Goal: Task Accomplishment & Management: Manage account settings

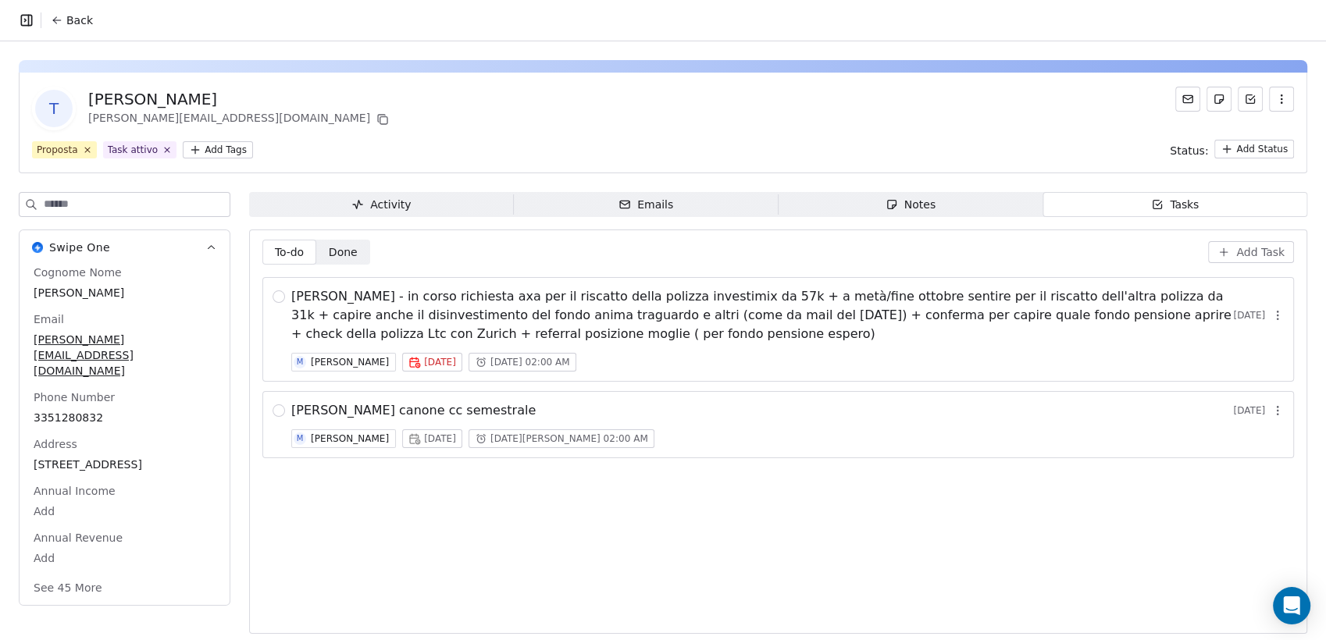
click at [649, 294] on span "[PERSON_NAME] - in corso richiesta axa per il riscatto della polizza investimix…" at bounding box center [762, 315] width 942 height 56
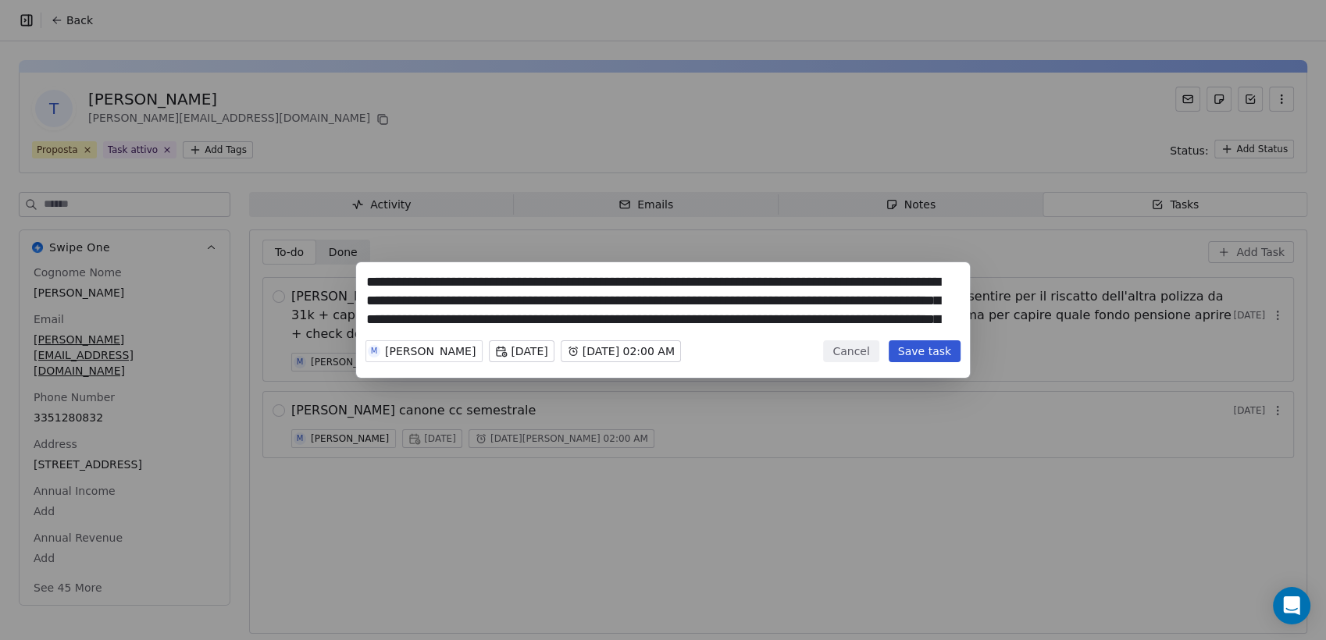
drag, startPoint x: 744, startPoint y: 320, endPoint x: 462, endPoint y: 285, distance: 284.1
click at [462, 285] on textarea "**********" at bounding box center [662, 303] width 593 height 61
type textarea "**********"
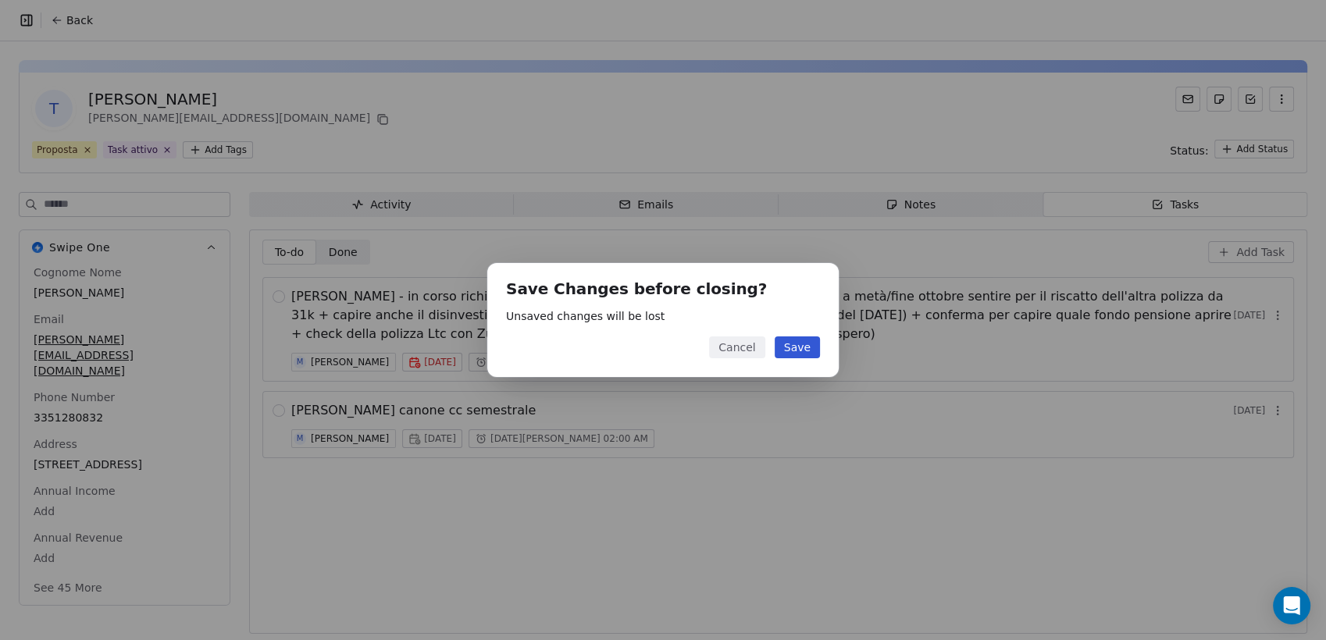
click at [739, 348] on button "Cancel" at bounding box center [736, 348] width 55 height 22
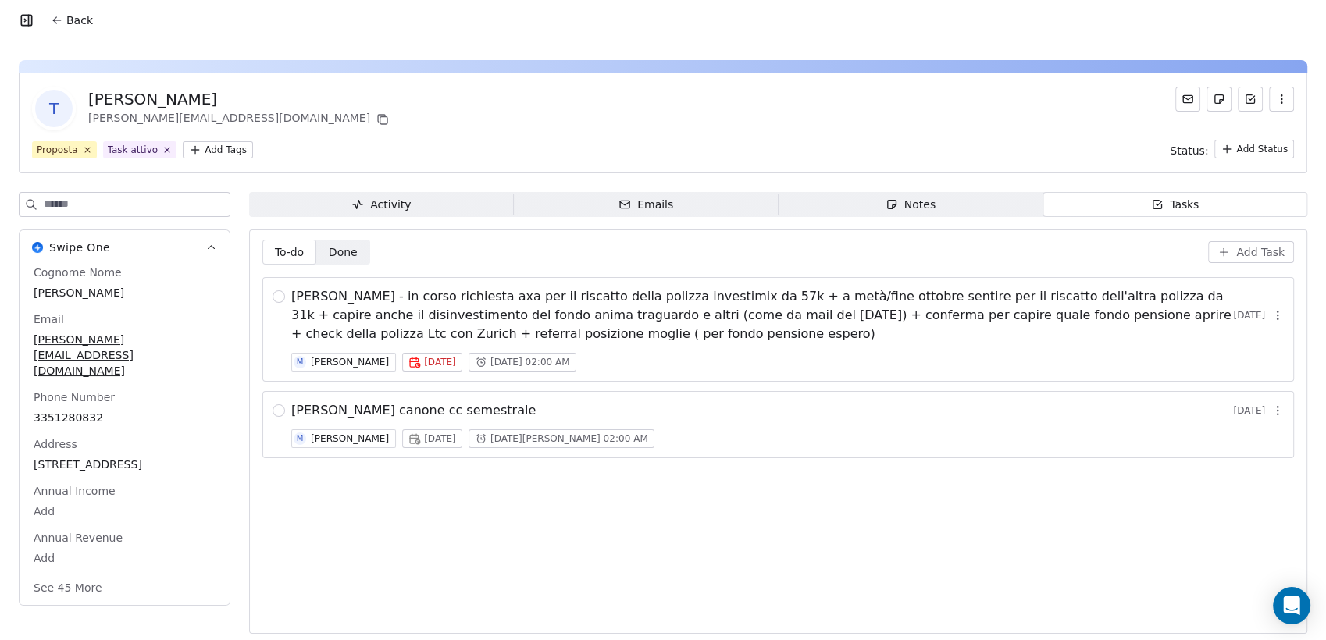
click at [991, 198] on span "Notes Notes" at bounding box center [911, 204] width 265 height 25
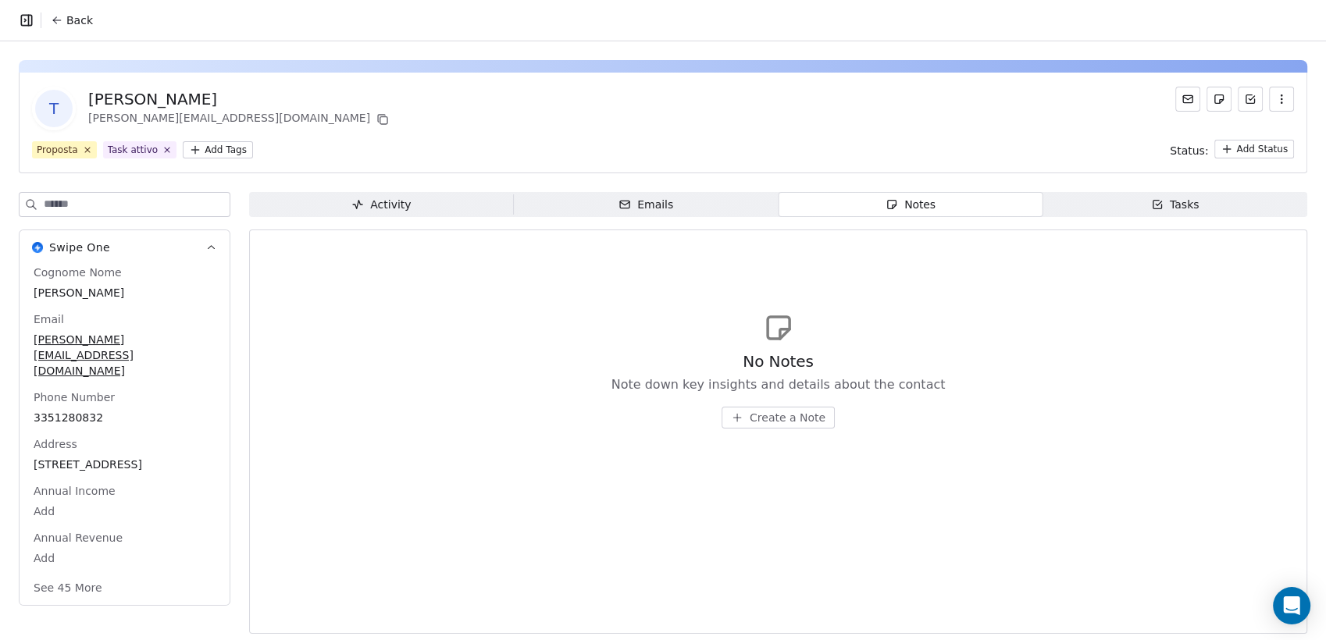
click at [652, 199] on div "Emails" at bounding box center [645, 205] width 55 height 16
click at [429, 195] on span "Activity Activity" at bounding box center [381, 204] width 265 height 25
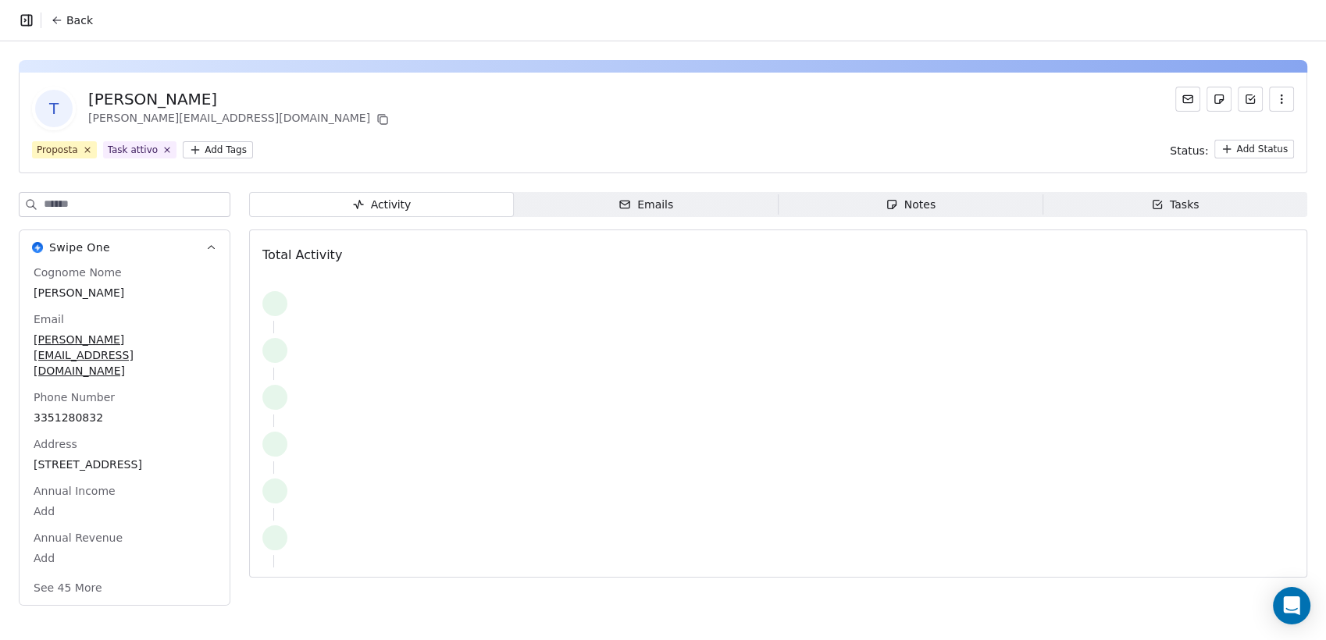
drag, startPoint x: 1128, startPoint y: 203, endPoint x: 1110, endPoint y: 202, distance: 17.2
click at [1121, 203] on span "Tasks Tasks" at bounding box center [1175, 204] width 265 height 25
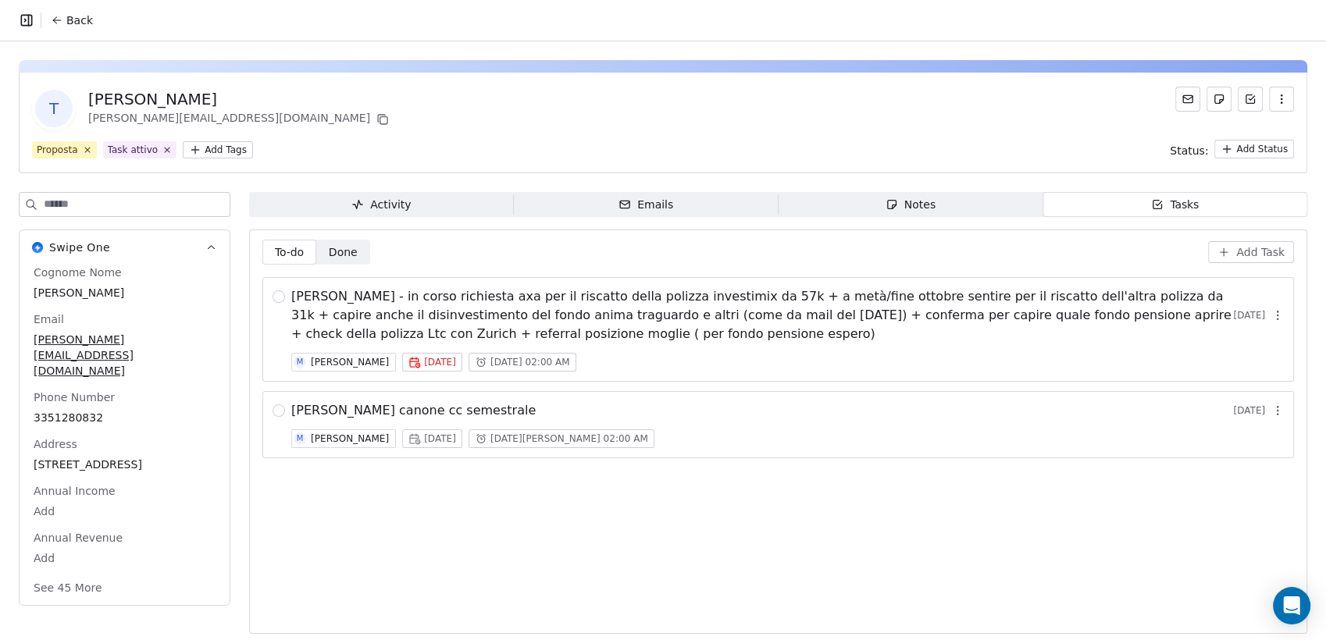
click at [1275, 100] on icon "button" at bounding box center [1281, 99] width 12 height 12
click at [1238, 147] on div "Delete" at bounding box center [1259, 133] width 117 height 37
click at [1239, 146] on div "Delete" at bounding box center [1259, 133] width 117 height 37
click at [1241, 135] on div "Delete" at bounding box center [1259, 133] width 105 height 25
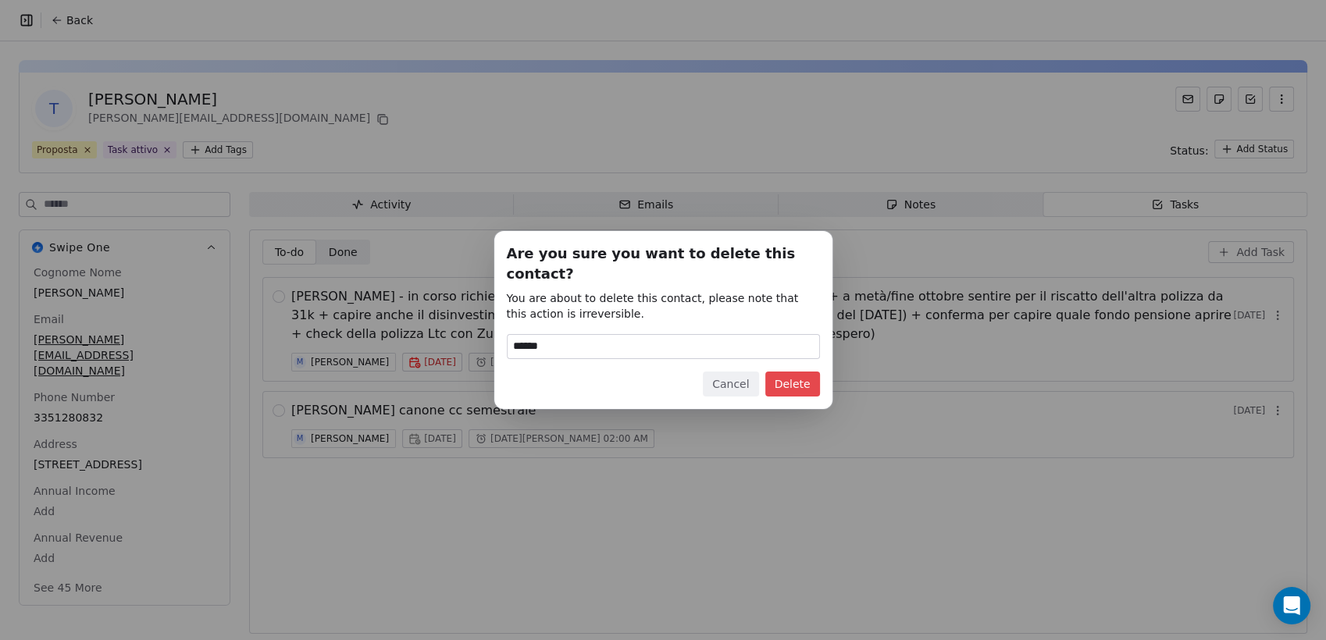
type input "******"
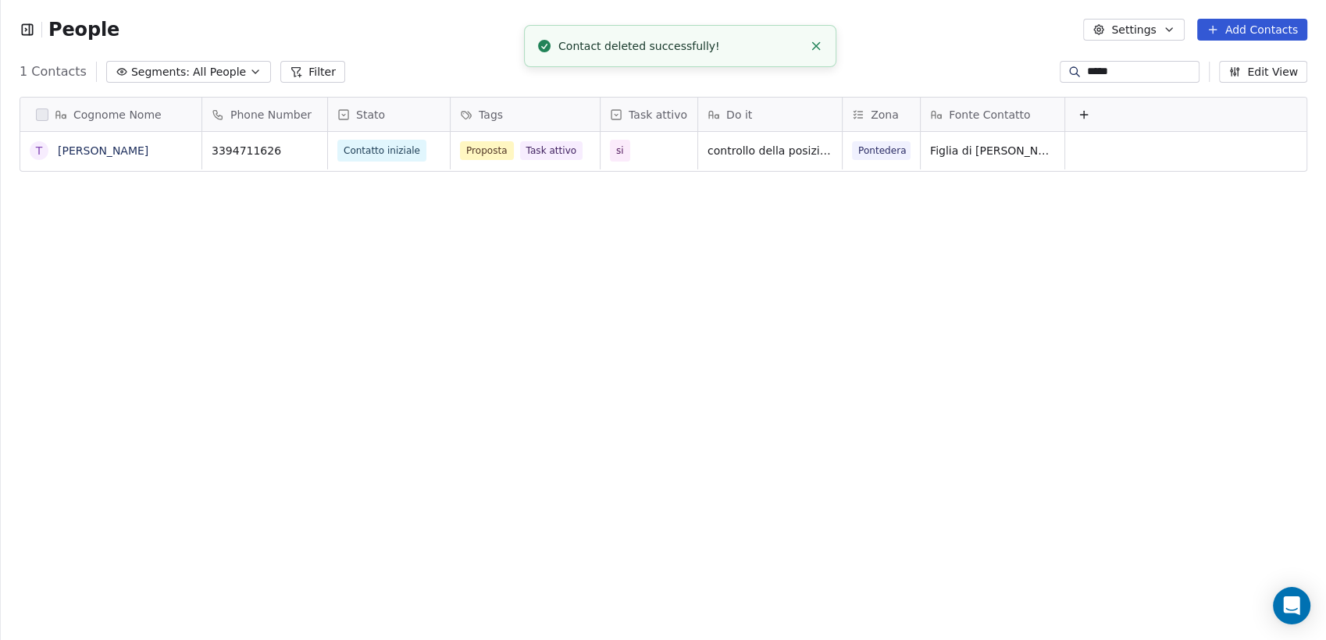
scroll to position [550, 1312]
click at [97, 148] on link "[PERSON_NAME]" at bounding box center [103, 150] width 91 height 12
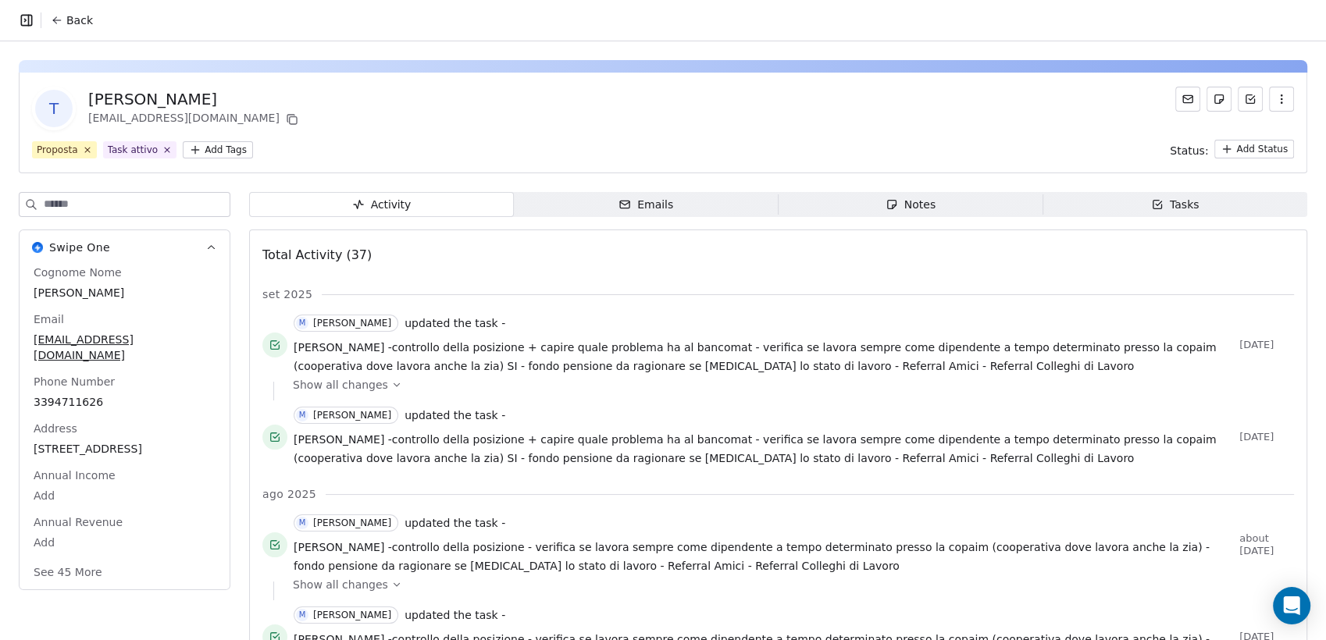
drag, startPoint x: 696, startPoint y: 197, endPoint x: 790, endPoint y: 201, distance: 94.6
click at [700, 197] on span "Emails Emails" at bounding box center [646, 204] width 265 height 25
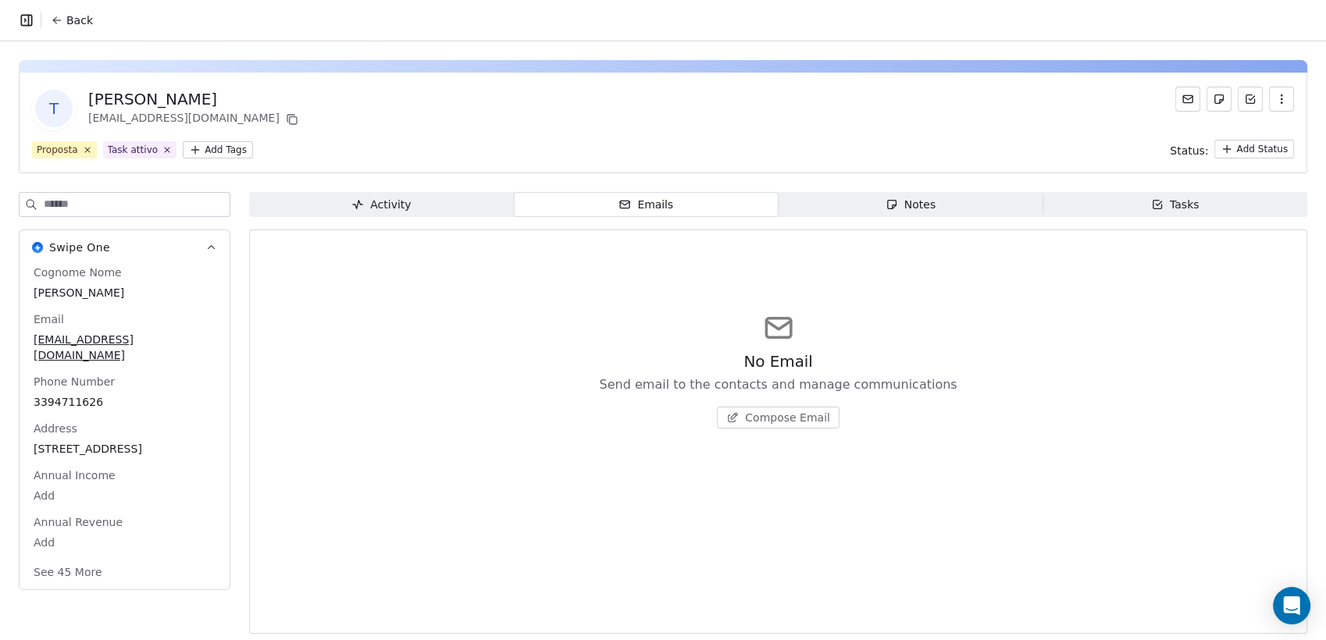
click at [861, 201] on span "Notes Notes" at bounding box center [911, 204] width 265 height 25
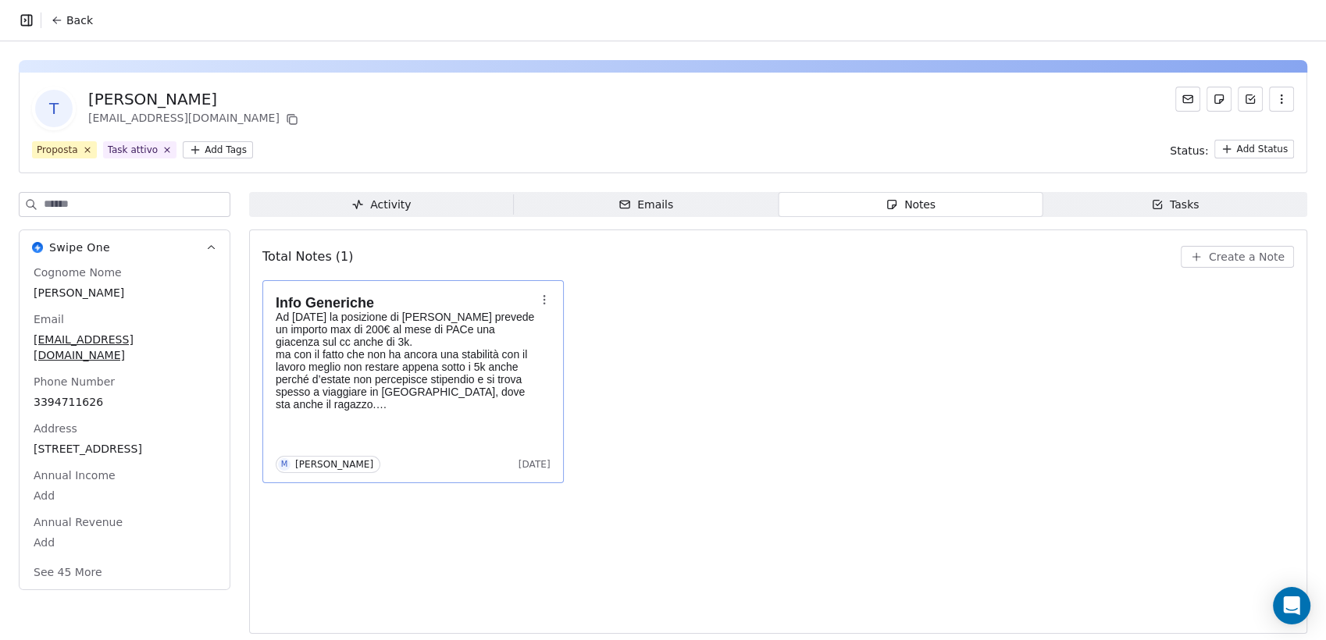
click at [372, 384] on p "ma con il fatto che non ha ancora una stabilità con il lavoro meglio non restar…" at bounding box center [405, 379] width 259 height 62
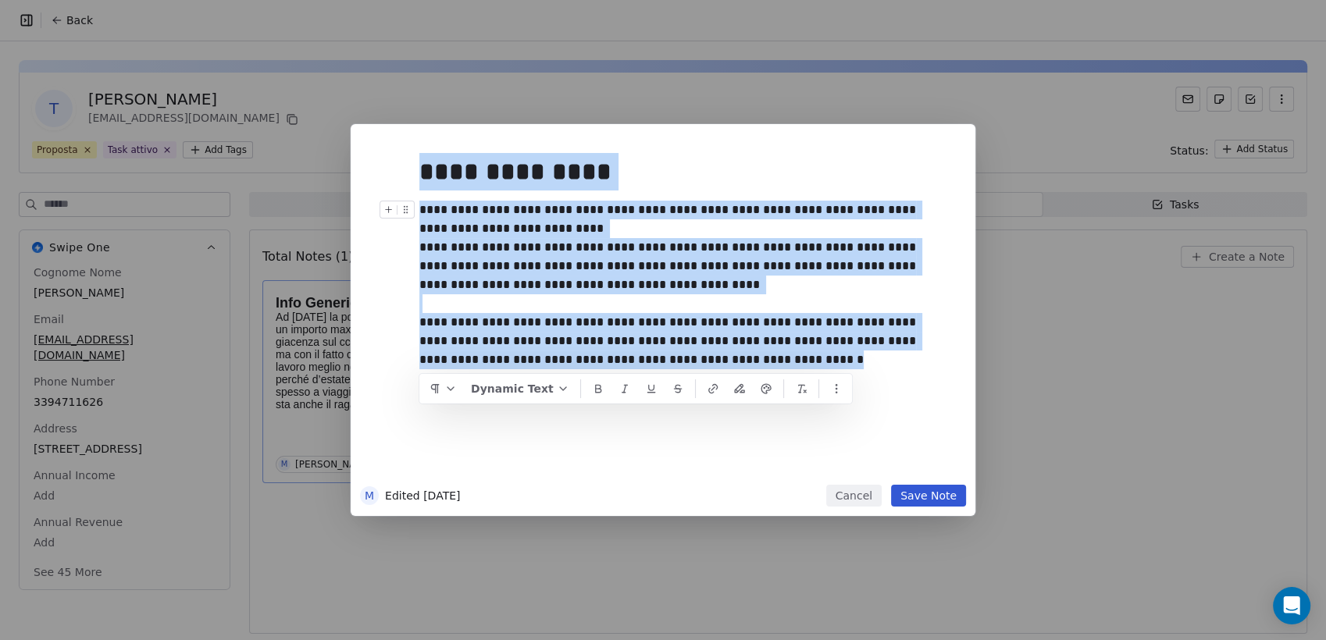
drag, startPoint x: 700, startPoint y: 383, endPoint x: 369, endPoint y: 149, distance: 404.5
click at [372, 153] on div "**********" at bounding box center [663, 309] width 606 height 351
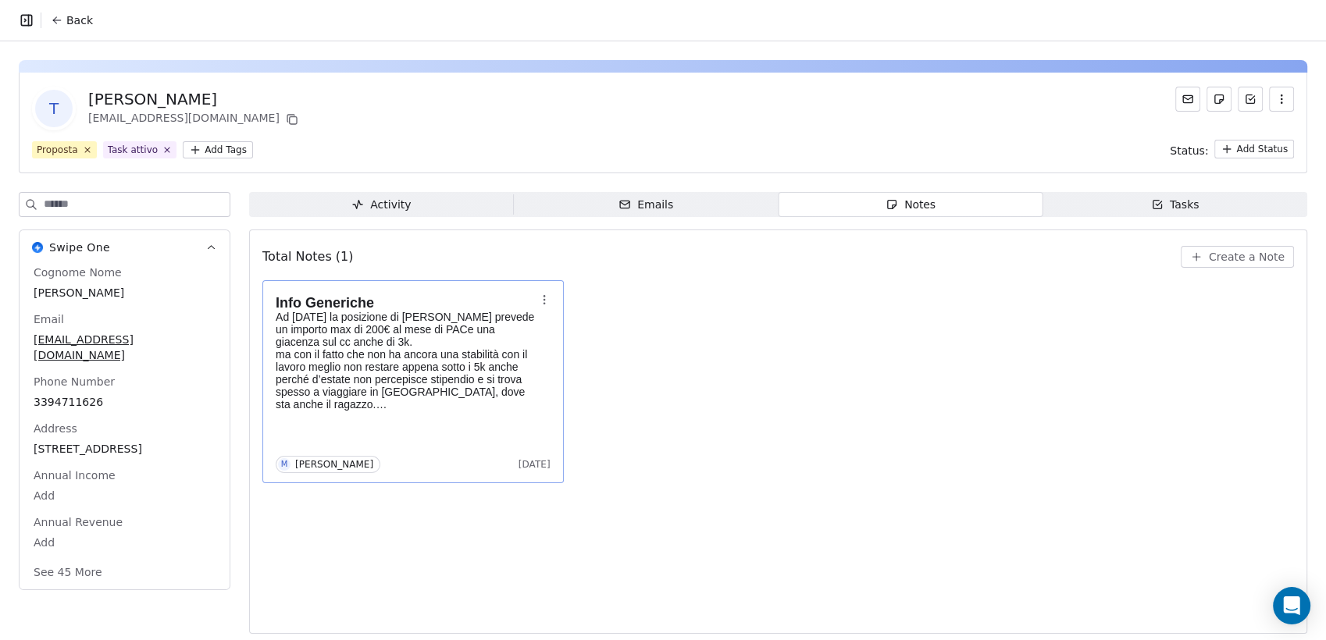
click at [1121, 359] on div "M Edited [DATE] Cancel Save Note" at bounding box center [663, 320] width 1326 height 392
click at [1185, 187] on div "T [PERSON_NAME] [EMAIL_ADDRESS][DOMAIN_NAME] Proposta Task attivo Add Tags Stat…" at bounding box center [663, 342] width 1326 height 602
click at [1182, 201] on div "Tasks" at bounding box center [1175, 205] width 48 height 16
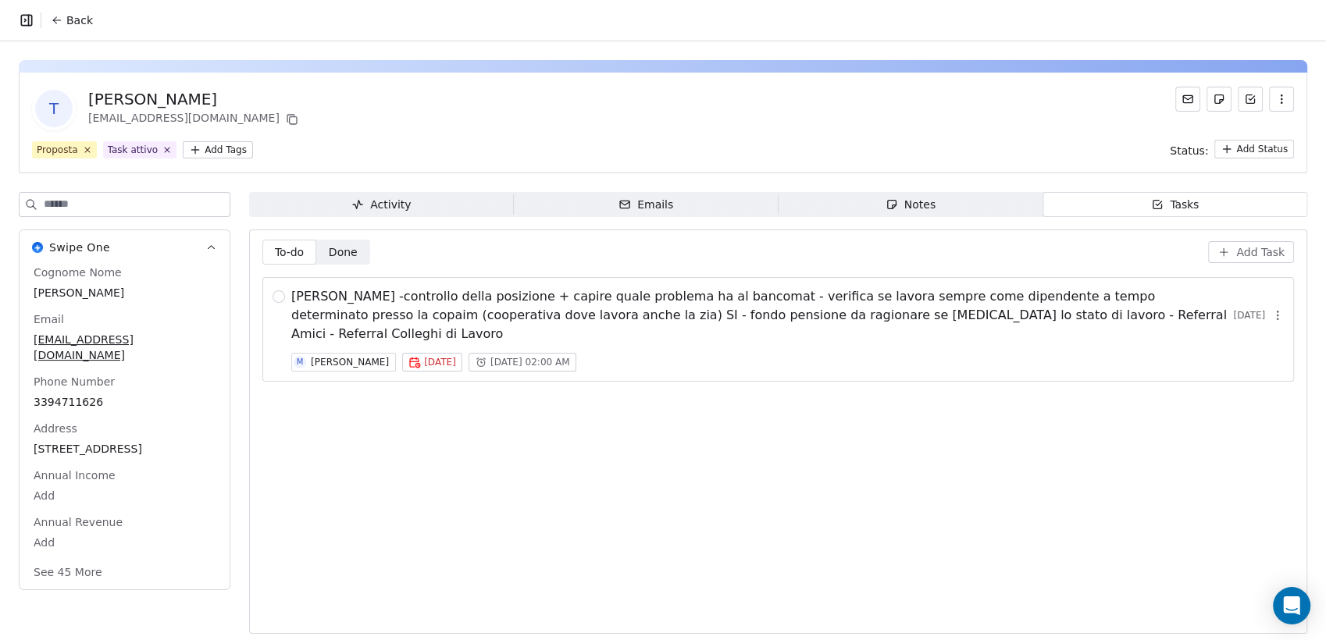
click at [882, 310] on span "[PERSON_NAME] -controllo della posizione + capire quale problema ha al bancomat…" at bounding box center [762, 315] width 942 height 56
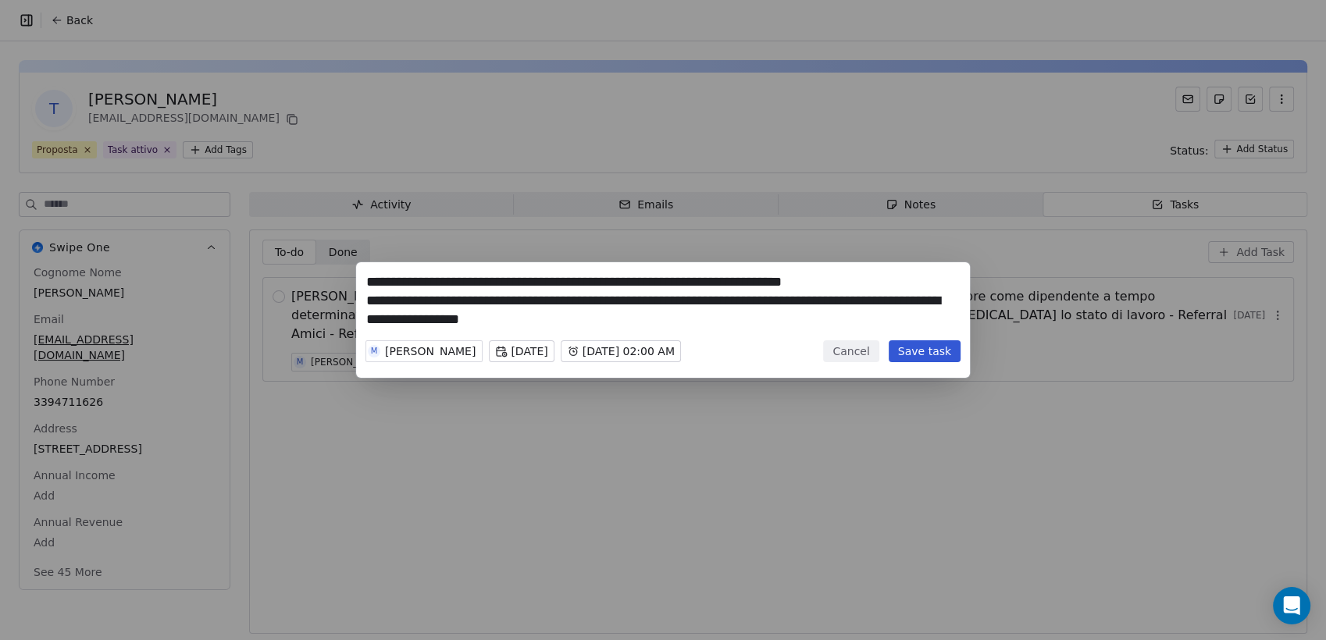
scroll to position [70, 0]
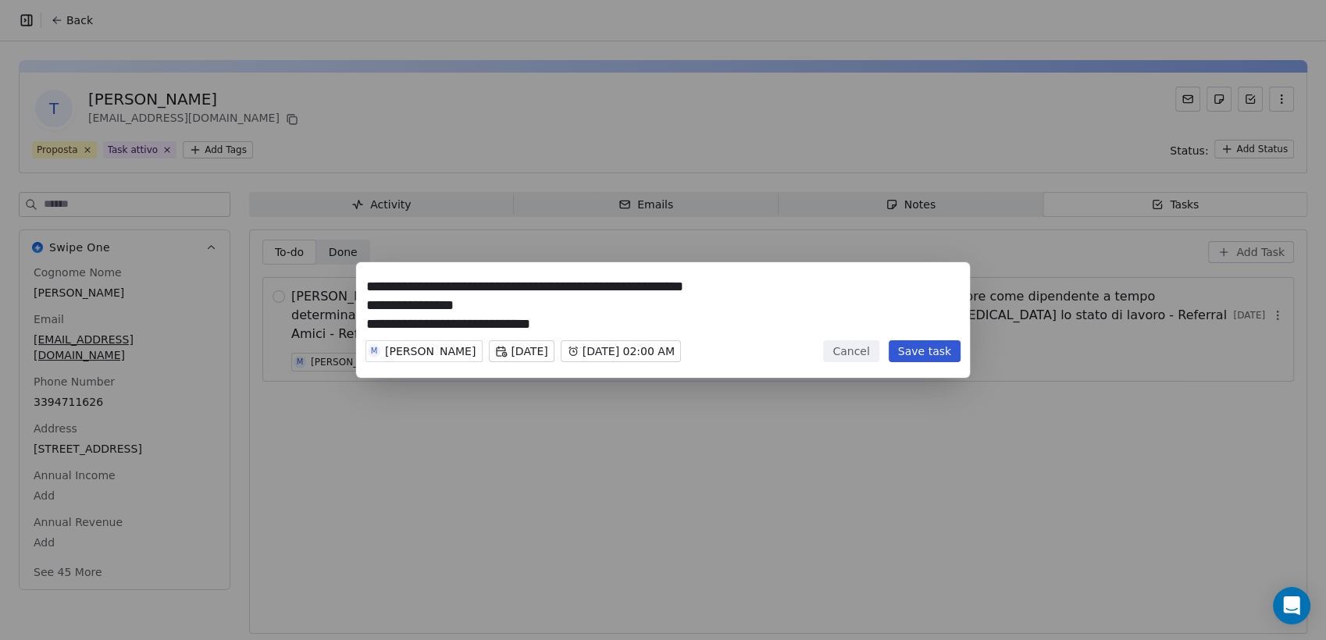
drag, startPoint x: 444, startPoint y: 287, endPoint x: 545, endPoint y: 429, distance: 174.7
click at [545, 429] on div "**********" at bounding box center [663, 320] width 1326 height 640
type textarea "**********"
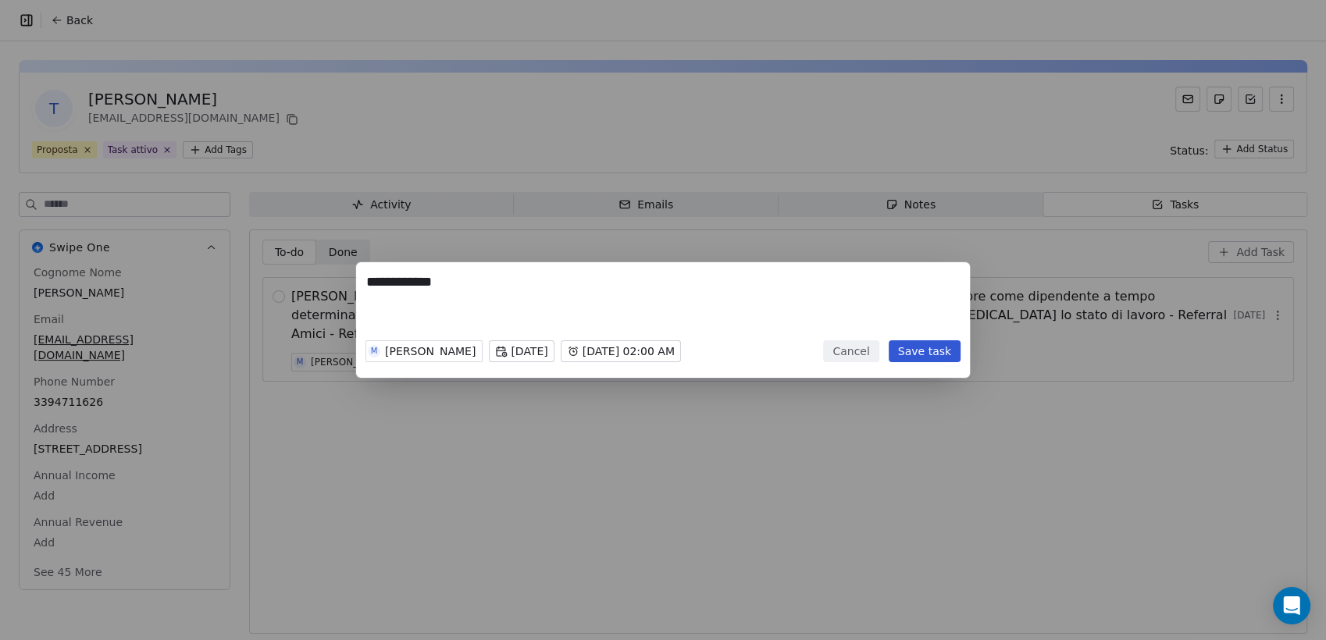
scroll to position [0, 0]
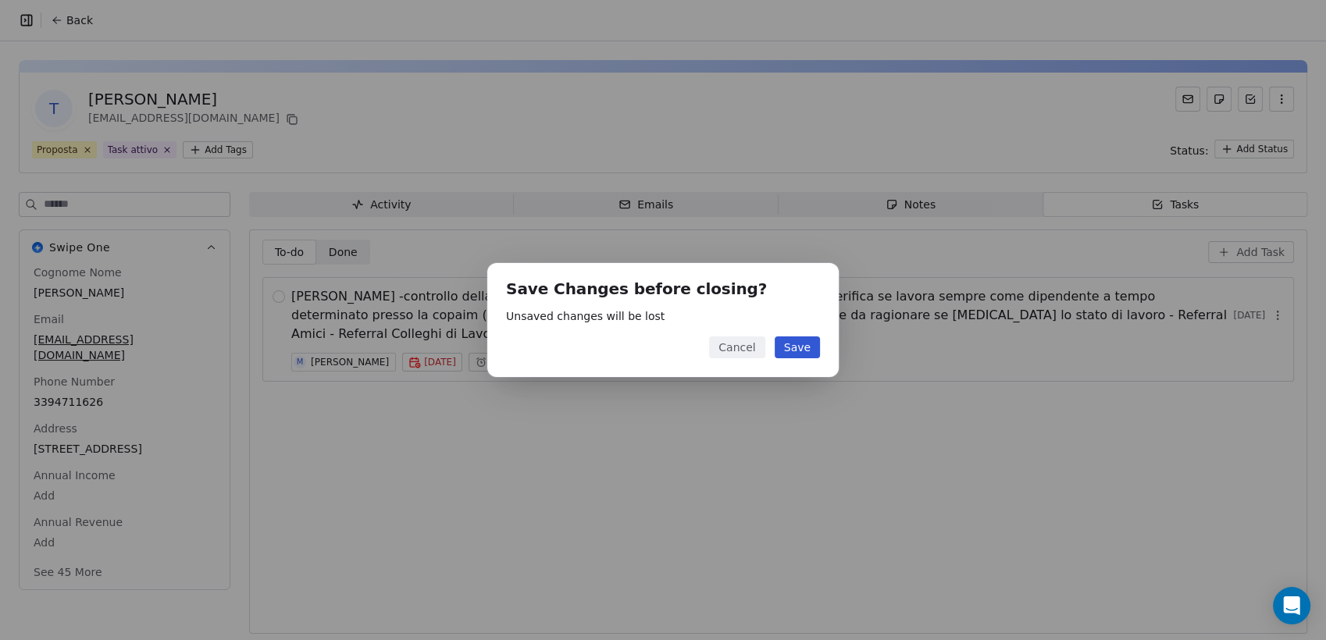
click at [802, 347] on button "Save" at bounding box center [797, 348] width 45 height 22
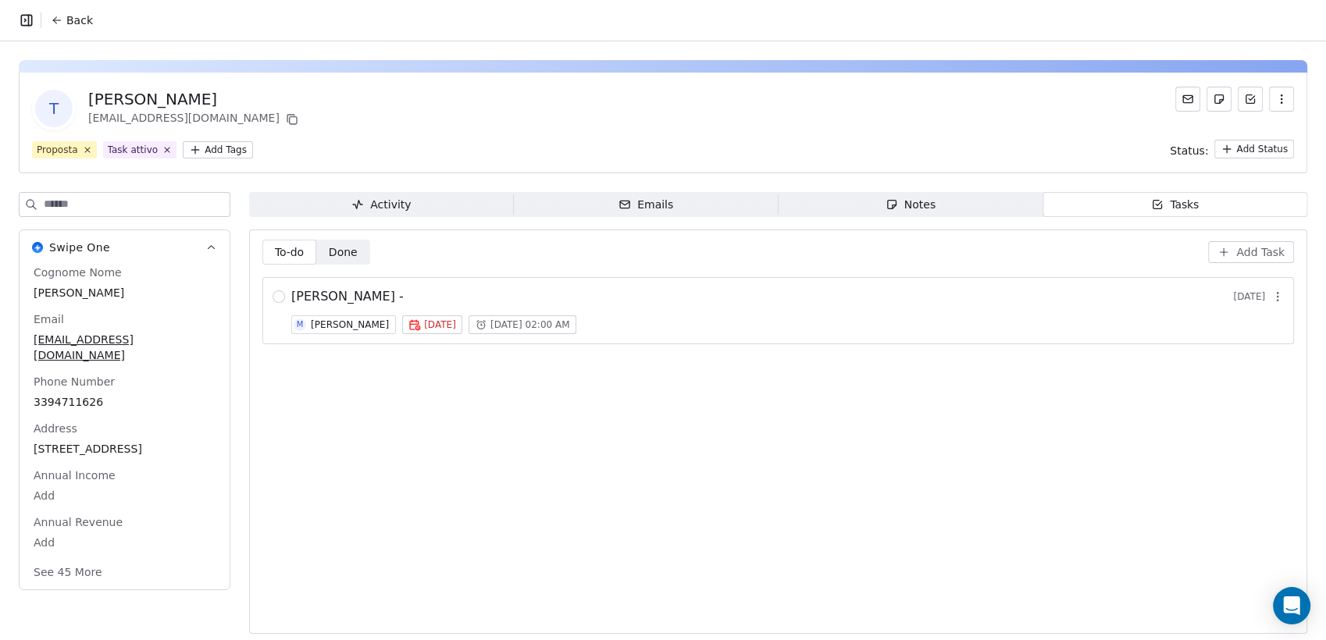
drag, startPoint x: 889, startPoint y: 209, endPoint x: 679, endPoint y: 216, distance: 209.4
click at [886, 209] on icon "button" at bounding box center [892, 204] width 12 height 12
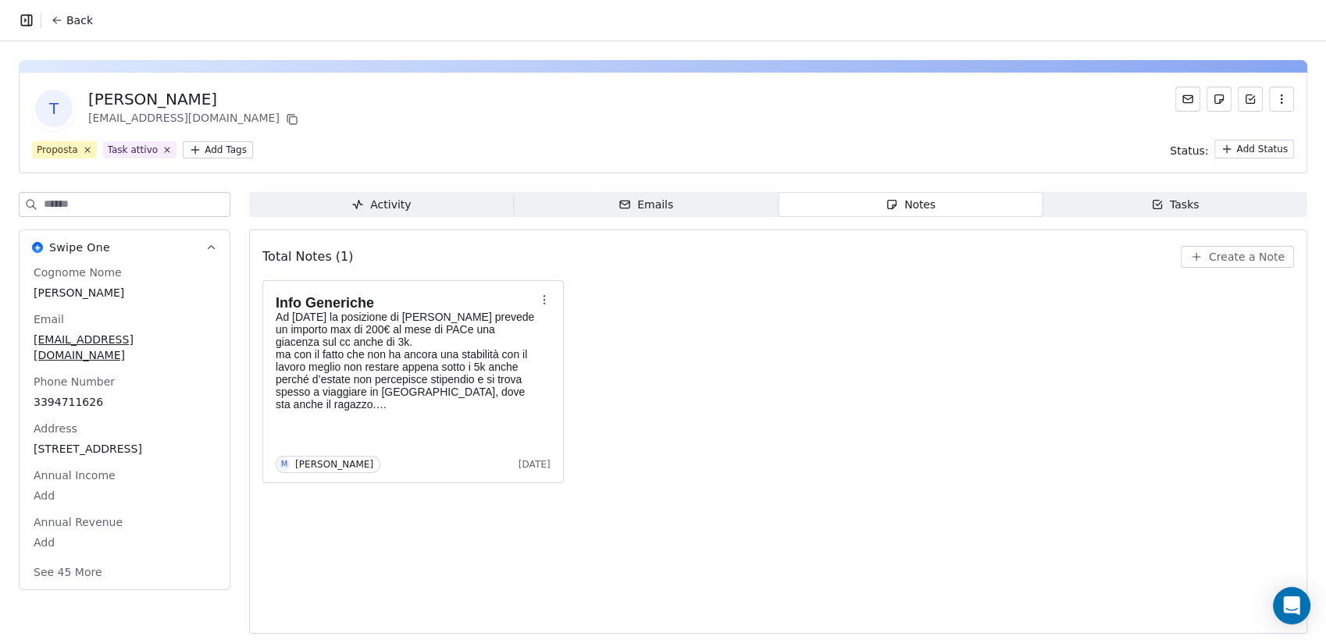
click at [678, 212] on span "Emails Emails" at bounding box center [646, 204] width 265 height 25
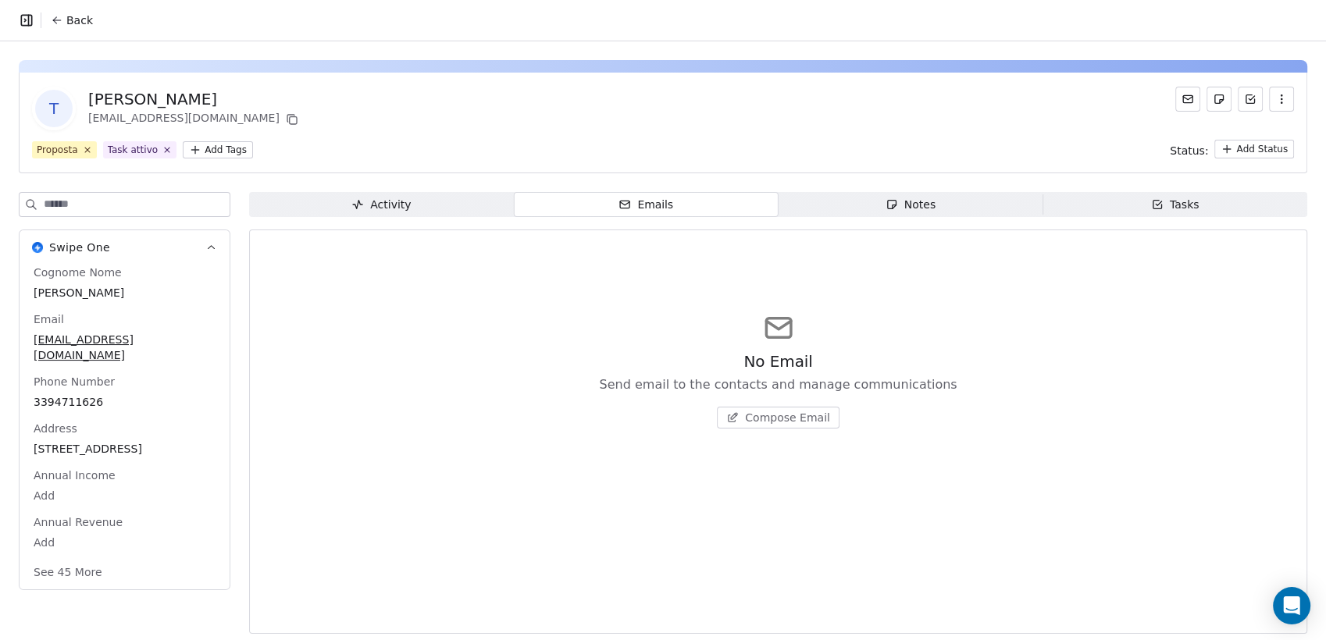
click at [437, 208] on span "Activity Activity" at bounding box center [381, 204] width 265 height 25
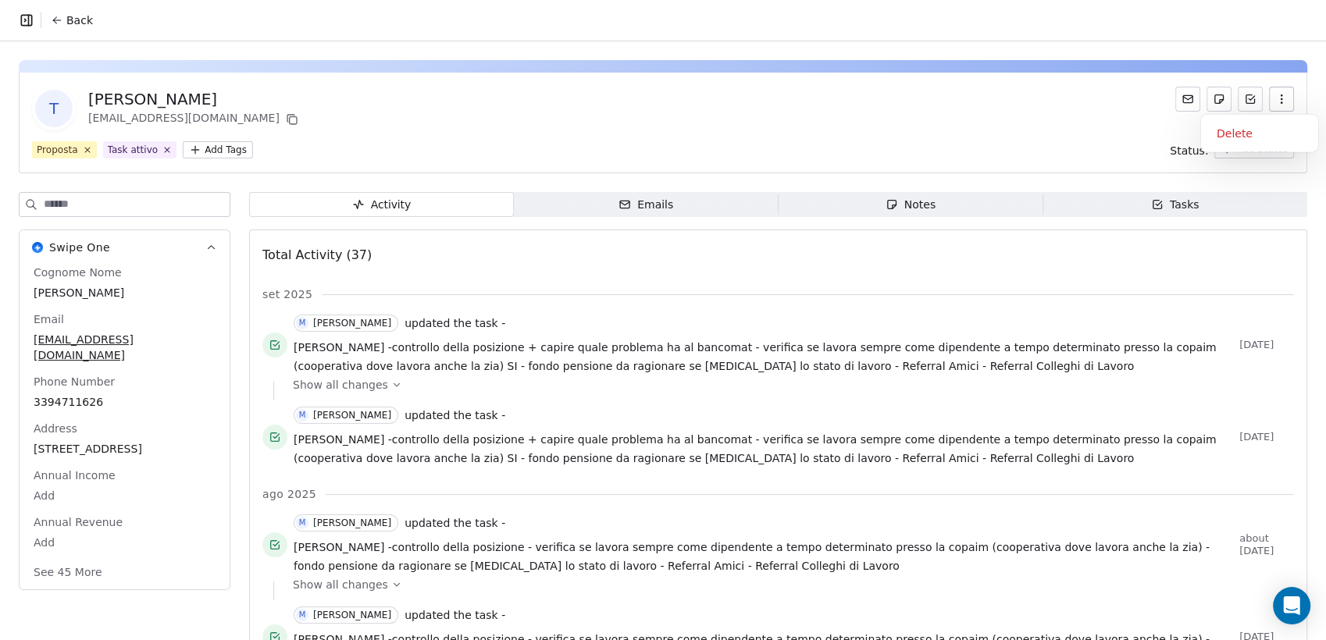
click at [1269, 90] on button "button" at bounding box center [1281, 99] width 25 height 25
click at [1227, 136] on div "Delete" at bounding box center [1259, 133] width 105 height 25
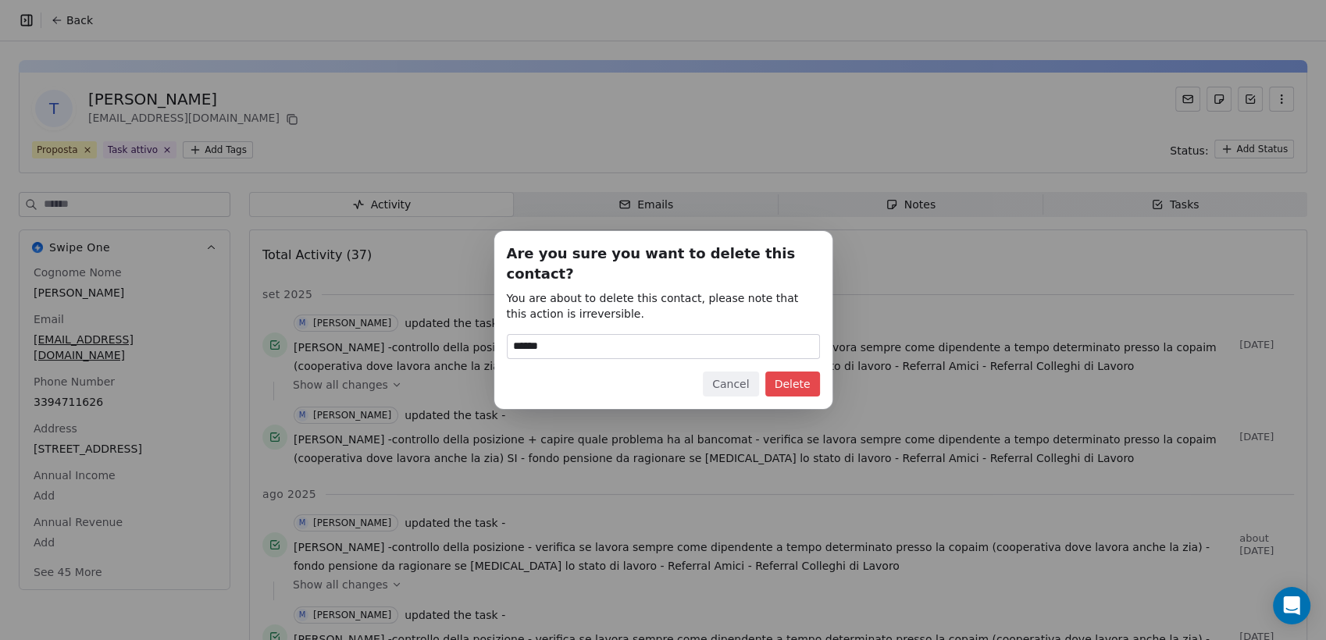
type input "******"
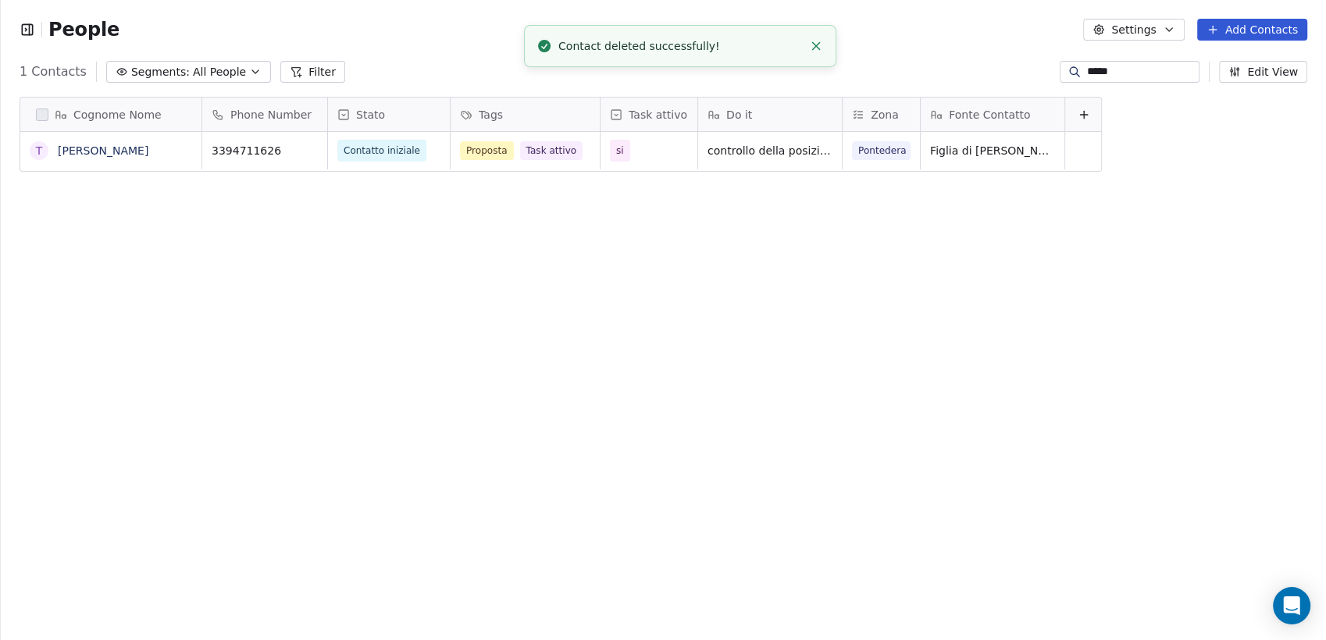
scroll to position [550, 1312]
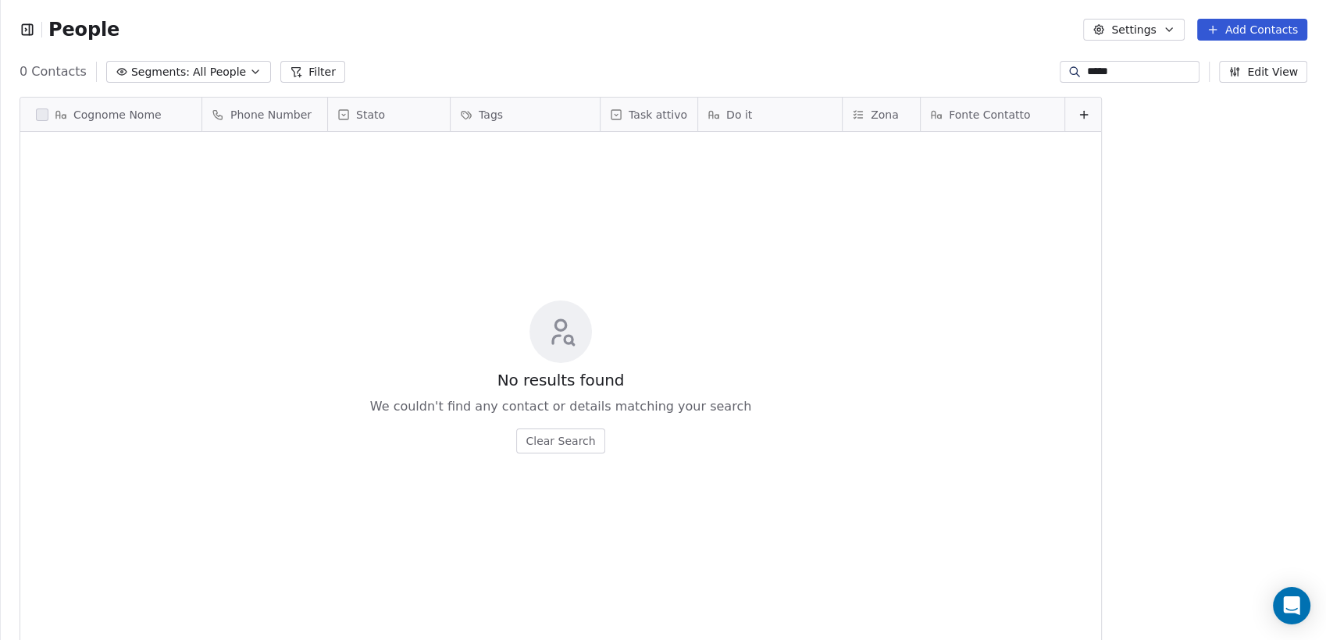
click at [34, 28] on icon "button" at bounding box center [28, 30] width 16 height 16
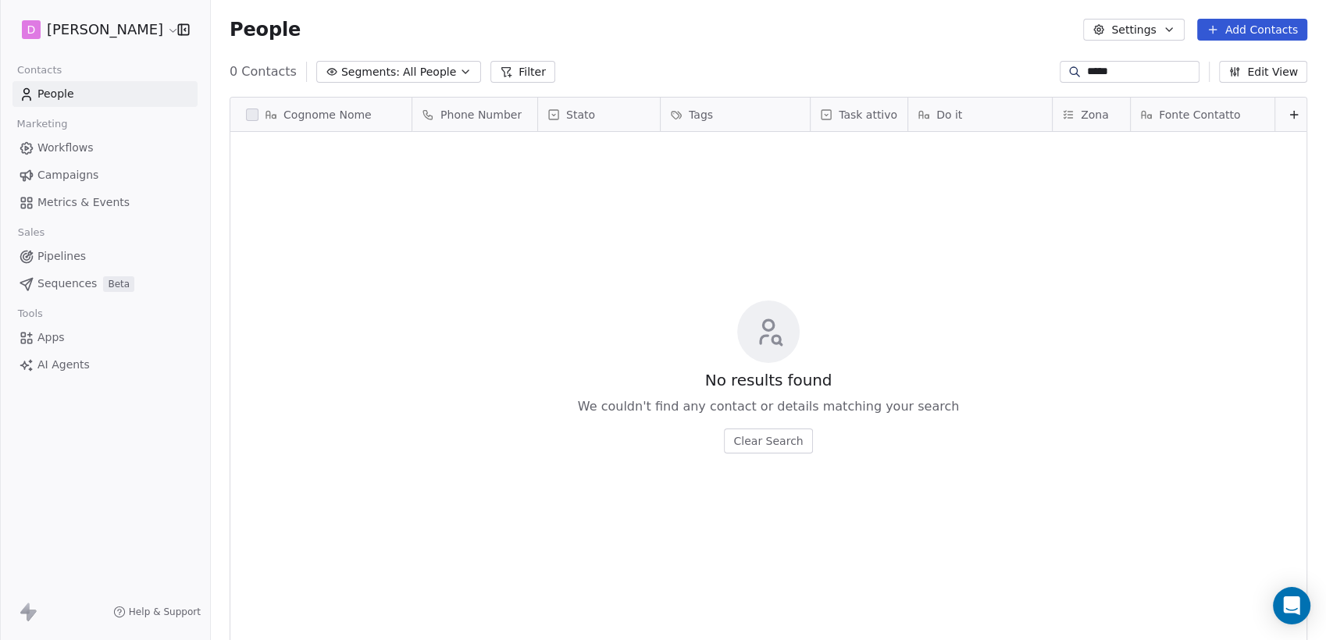
drag, startPoint x: 1070, startPoint y: 74, endPoint x: 824, endPoint y: 99, distance: 247.3
click at [788, 91] on section "People Settings Add Contacts 0 Contacts Segments: All People Filter **** Edit V…" at bounding box center [768, 320] width 1115 height 640
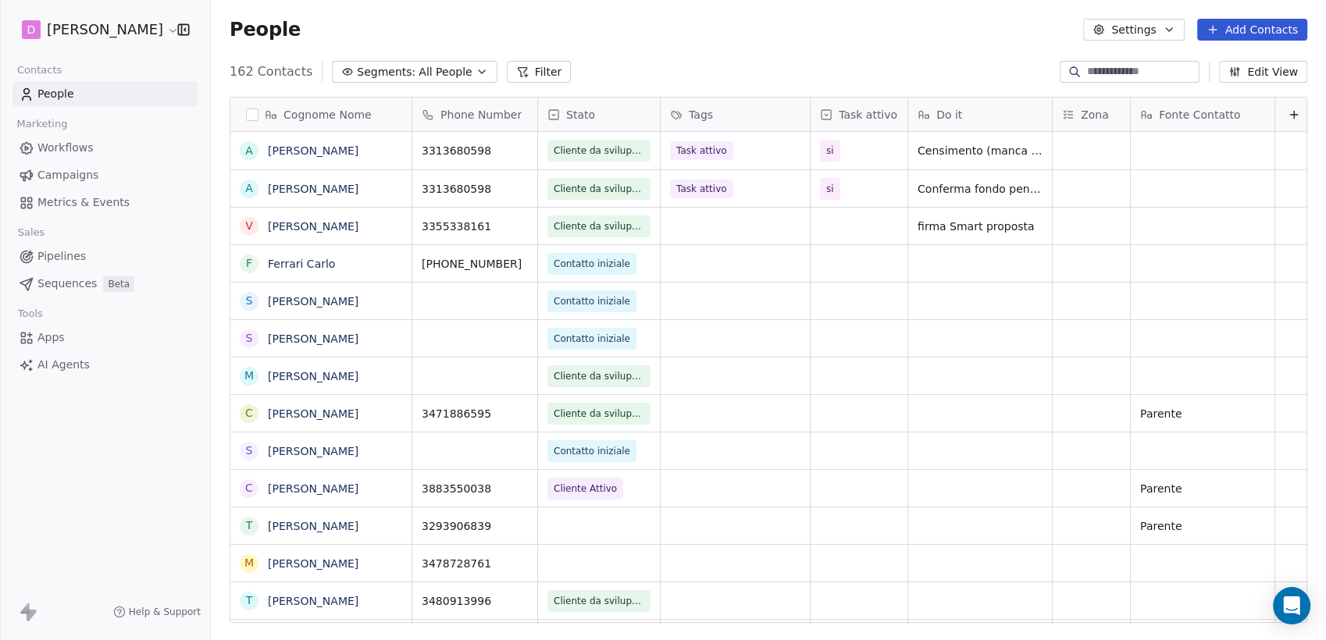
scroll to position [550, 1102]
click at [184, 23] on icon "button" at bounding box center [184, 30] width 16 height 16
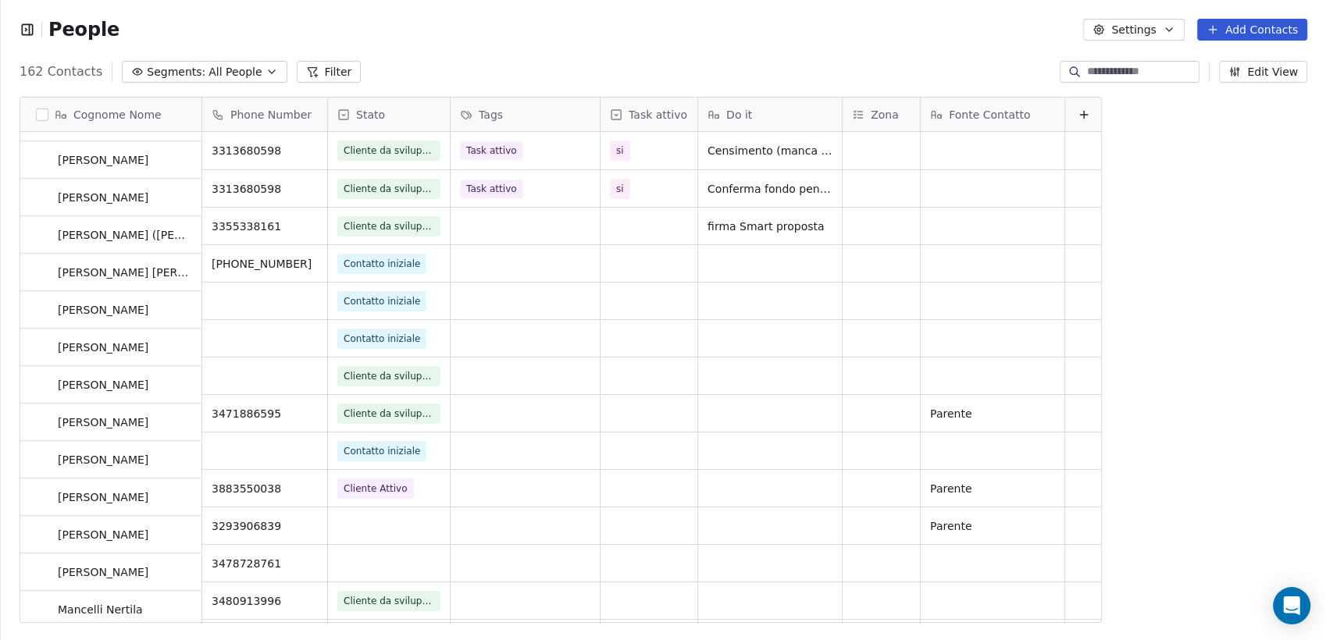
scroll to position [0, 0]
